Goal: Task Accomplishment & Management: Complete application form

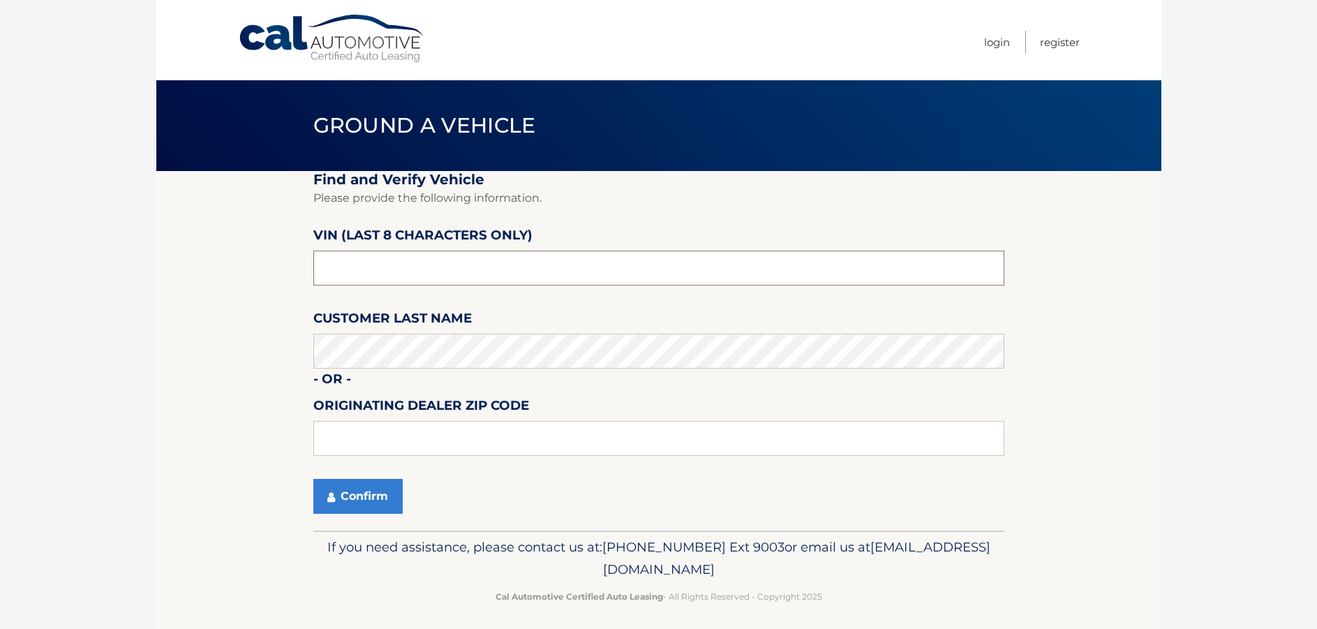
click at [385, 276] on input "text" at bounding box center [658, 268] width 691 height 35
drag, startPoint x: 327, startPoint y: 269, endPoint x: 329, endPoint y: 279, distance: 10.6
click at [328, 274] on input "n8578001" at bounding box center [658, 268] width 691 height 35
type input "N8578001"
click at [350, 491] on button "Confirm" at bounding box center [357, 496] width 89 height 35
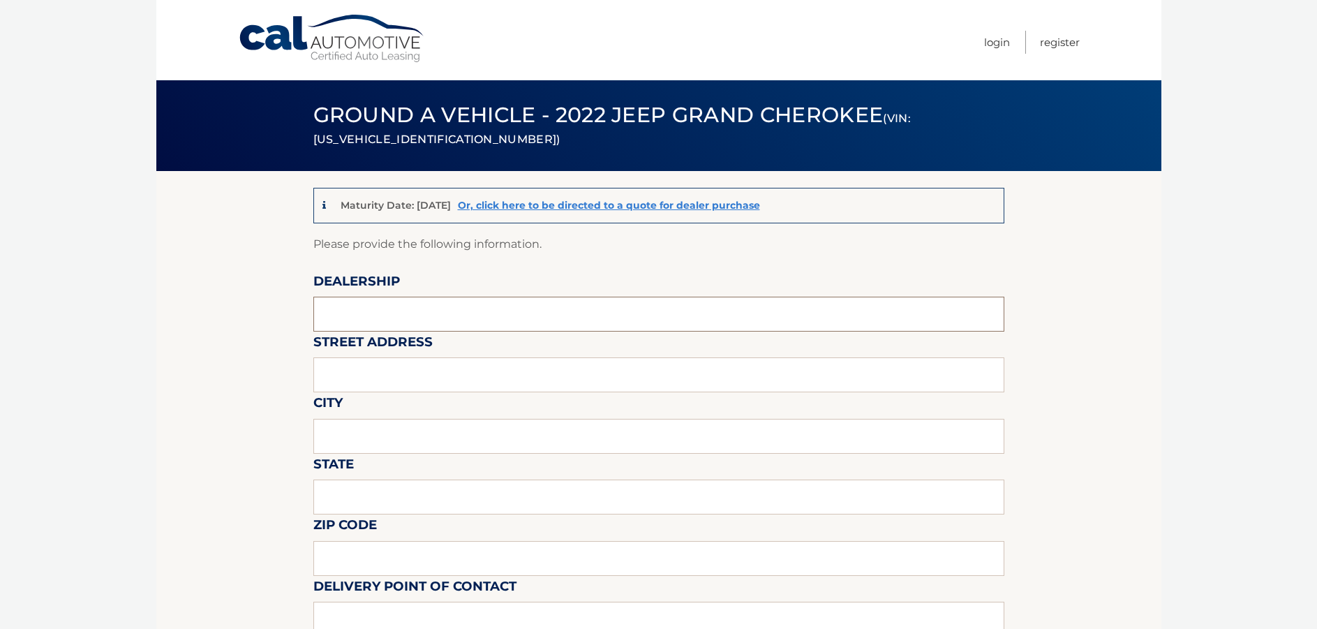
click at [401, 300] on input "text" at bounding box center [658, 314] width 691 height 35
type input "CHRYSLER DODGE JEEP RAM OF PARAMUS"
type input "[GEOGRAPHIC_DATA] (LEASE RETURN FACILITY) OFFISITE"
type input "MAHWAH"
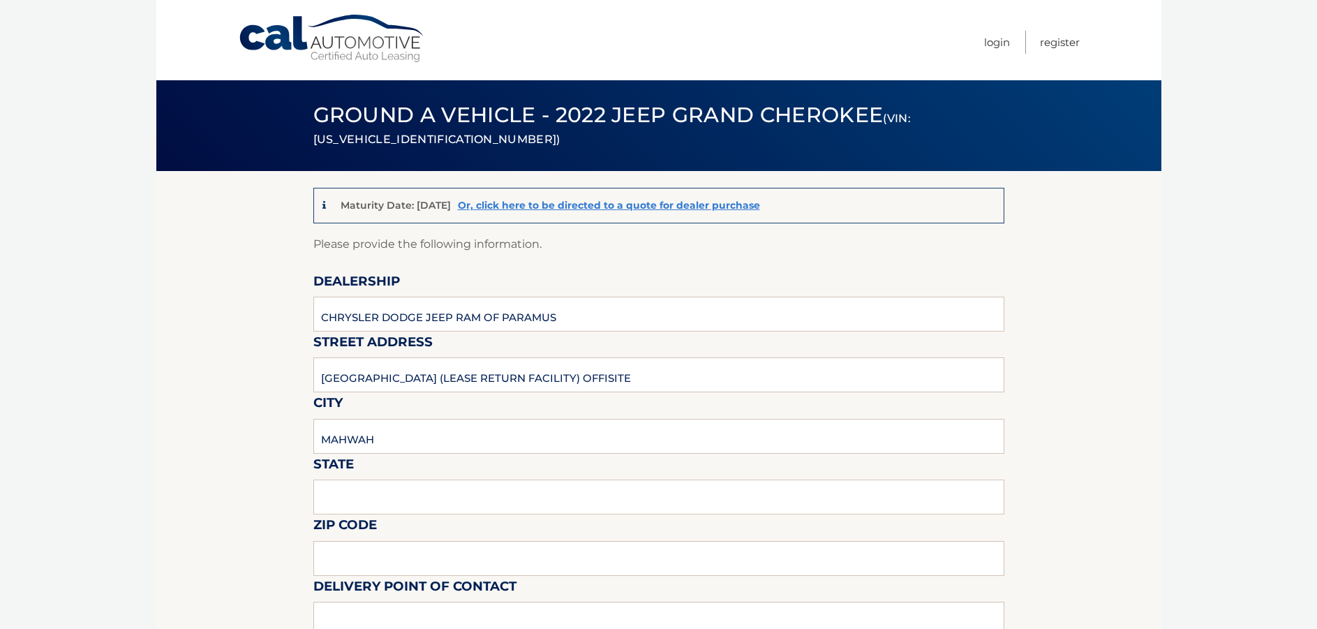
type input "NJ"
type input "07430"
type input "[PERSON_NAME]"
type input "2012063572"
type input "[EMAIL_ADDRESS][DOMAIN_NAME]"
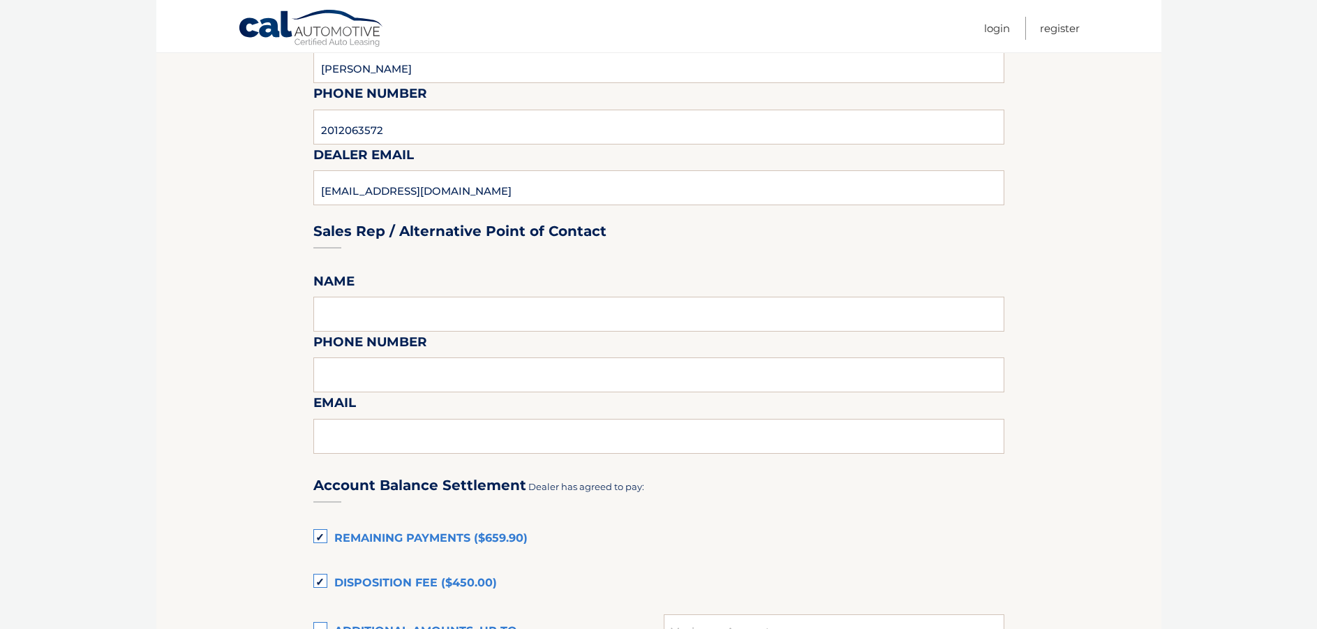
scroll to position [559, 0]
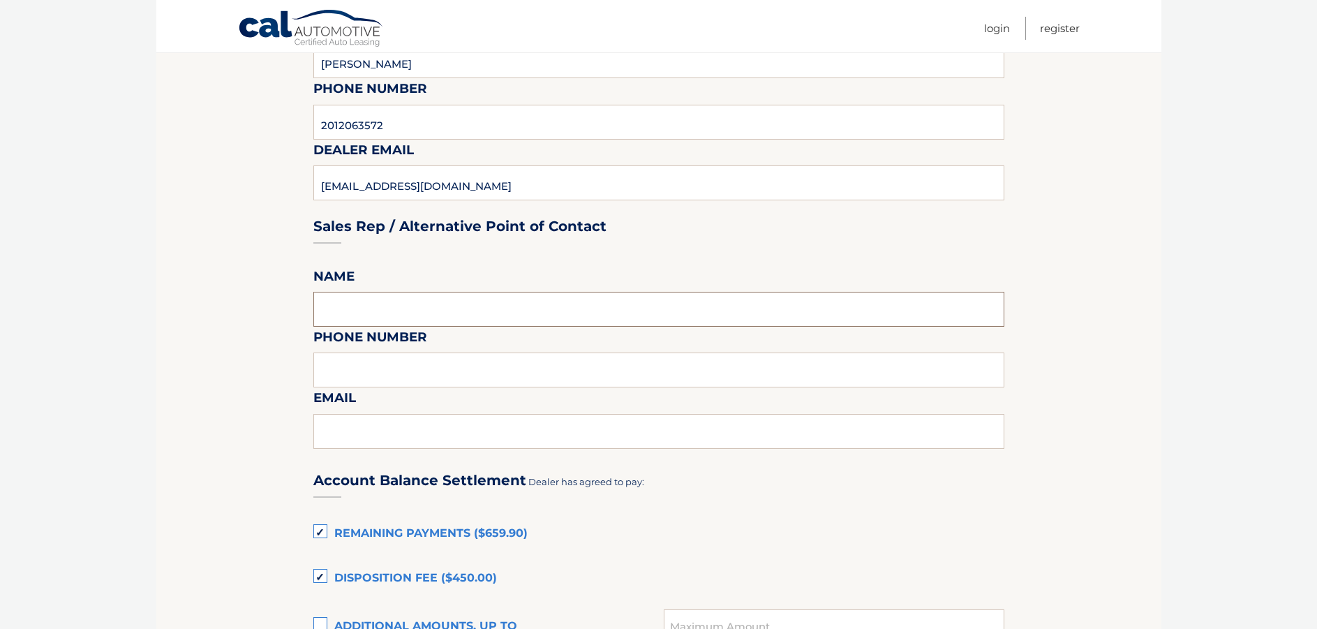
click at [359, 299] on input "text" at bounding box center [658, 309] width 691 height 35
type input "[PERSON_NAME]"
type input "2012063572"
type input "[EMAIL_ADDRESS][DOMAIN_NAME]"
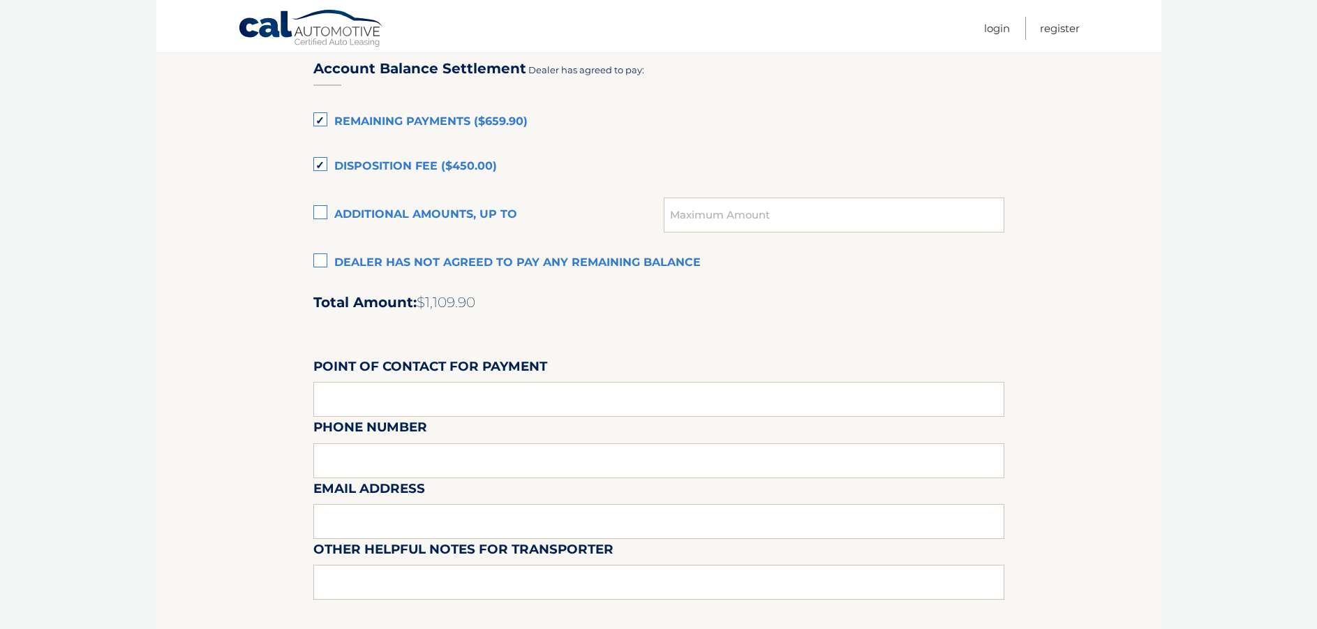
scroll to position [977, 0]
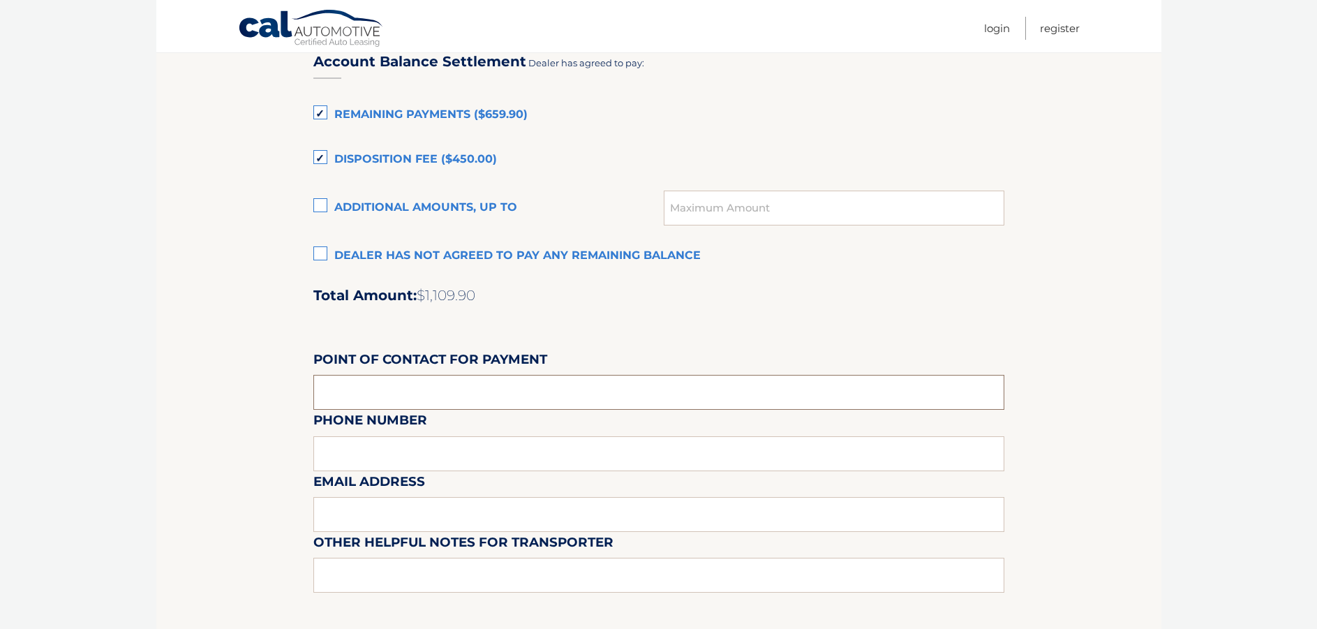
click at [356, 378] on input "text" at bounding box center [658, 392] width 691 height 35
type input "[PERSON_NAME]"
click at [413, 385] on input "[PERSON_NAME]" at bounding box center [658, 392] width 691 height 35
type input "4"
type input "2014889000"
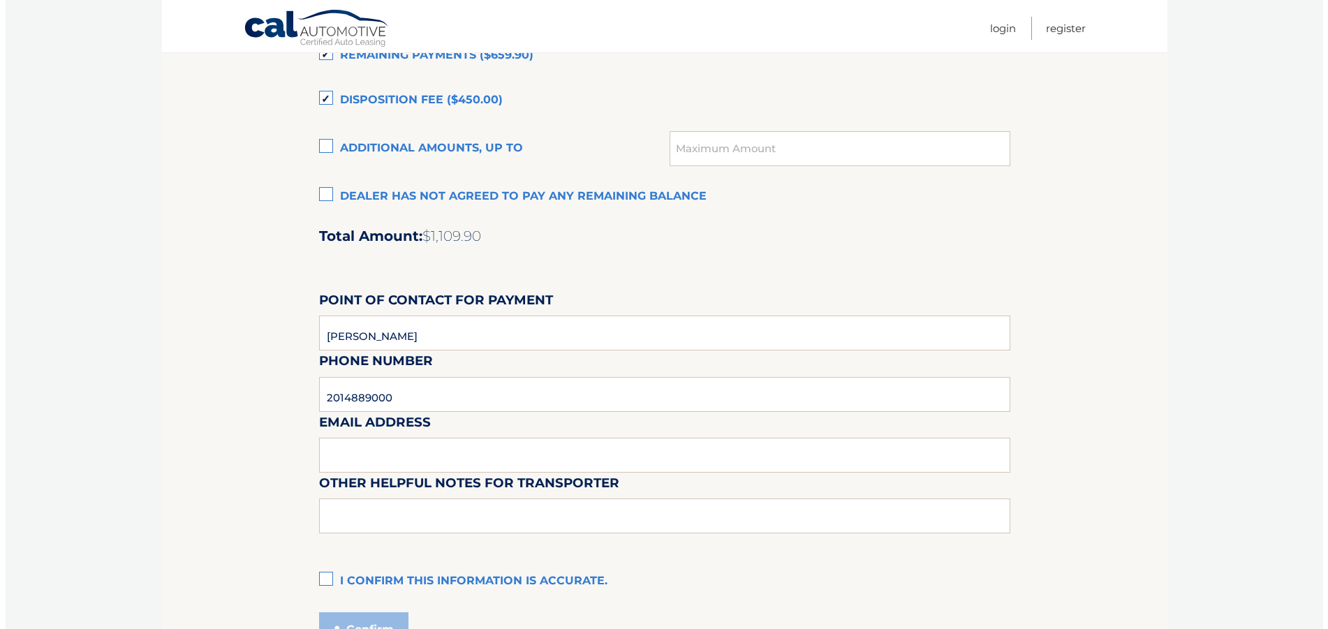
scroll to position [1117, 0]
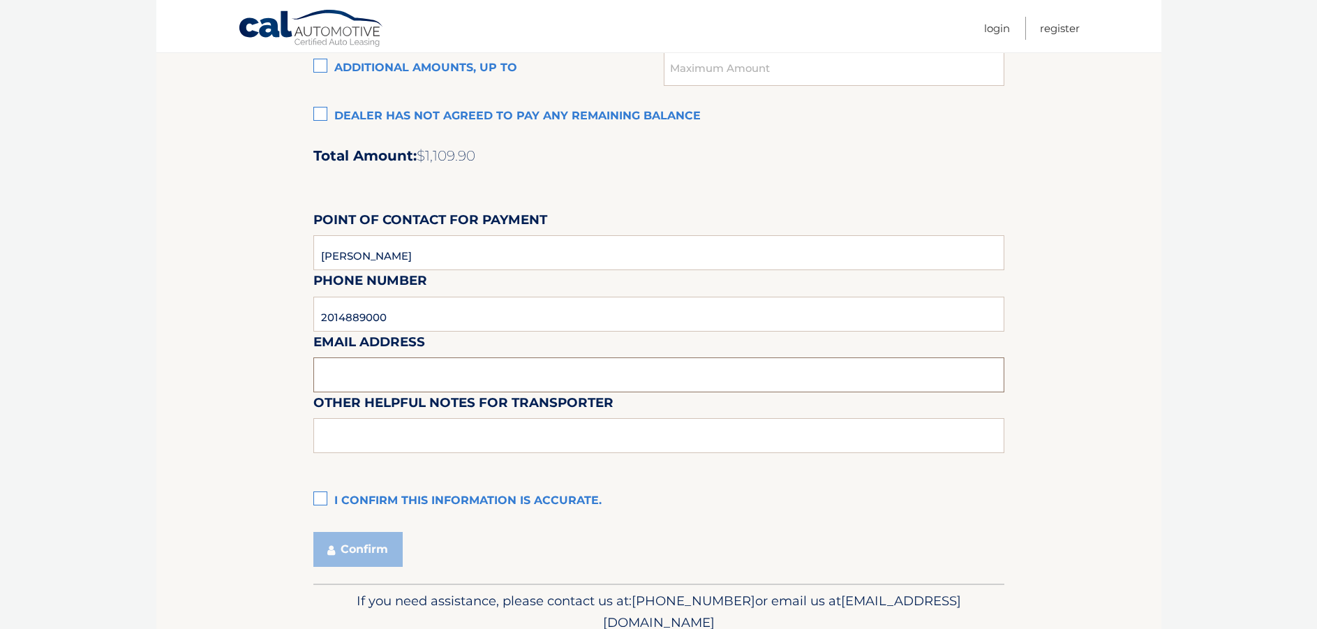
click at [355, 372] on input "text" at bounding box center [658, 374] width 691 height 35
click at [375, 380] on input "text" at bounding box center [658, 374] width 691 height 35
type input "[EMAIL_ADDRESS][DOMAIN_NAME]"
click at [375, 445] on input "text" at bounding box center [658, 435] width 691 height 35
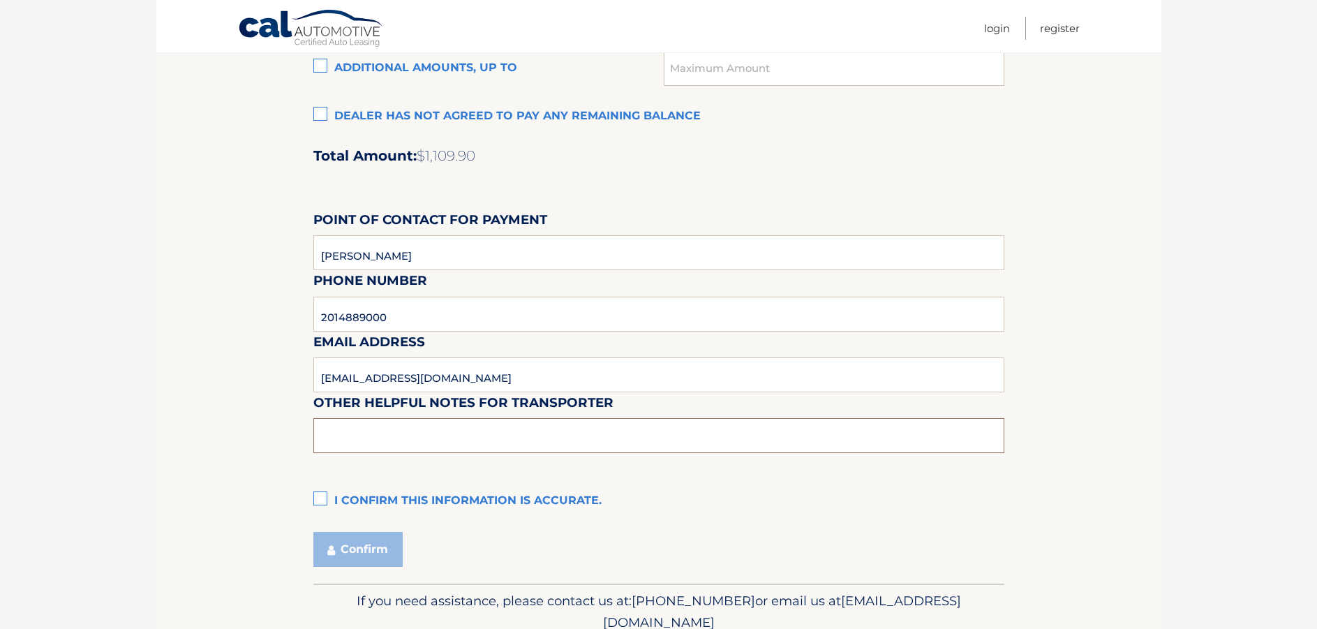
type input "PICKUPS ARE PERMITTED M-F ONLY FROM 10:30 - 4:00 PM NO SATURDAYS"
click at [321, 495] on label "I confirm this information is accurate." at bounding box center [658, 501] width 691 height 28
click at [0, 0] on input "I confirm this information is accurate." at bounding box center [0, 0] width 0 height 0
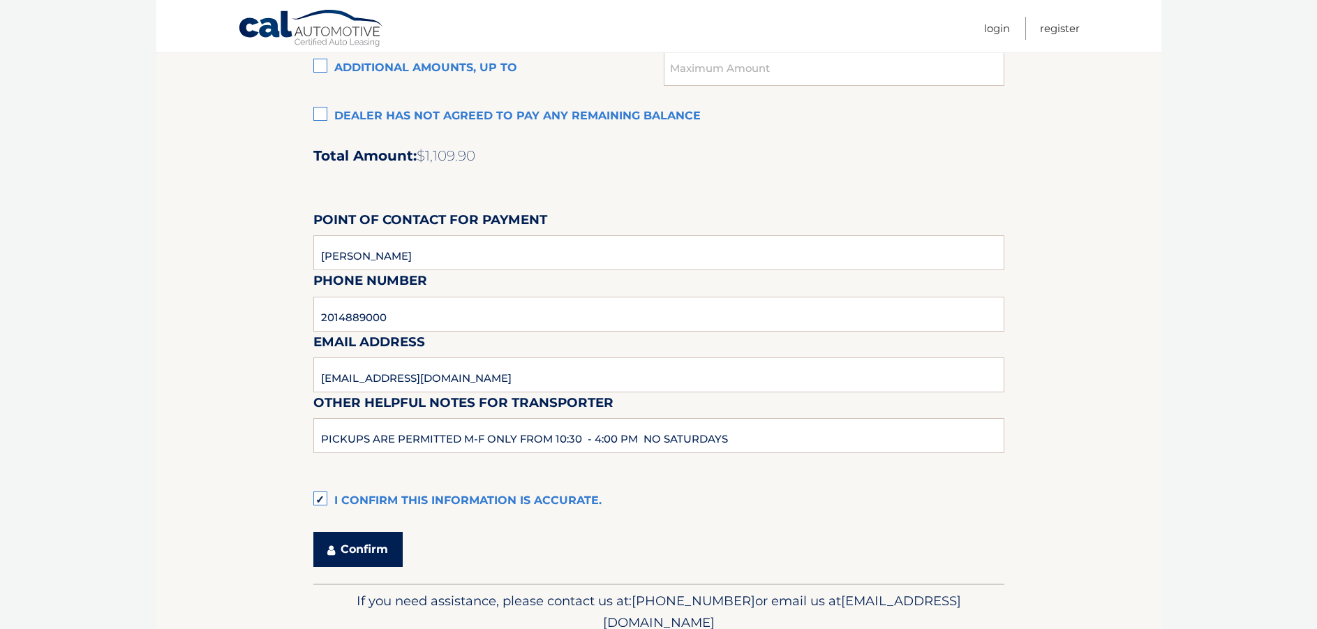
click at [330, 547] on icon "submit" at bounding box center [331, 550] width 8 height 11
